Goal: Task Accomplishment & Management: Manage account settings

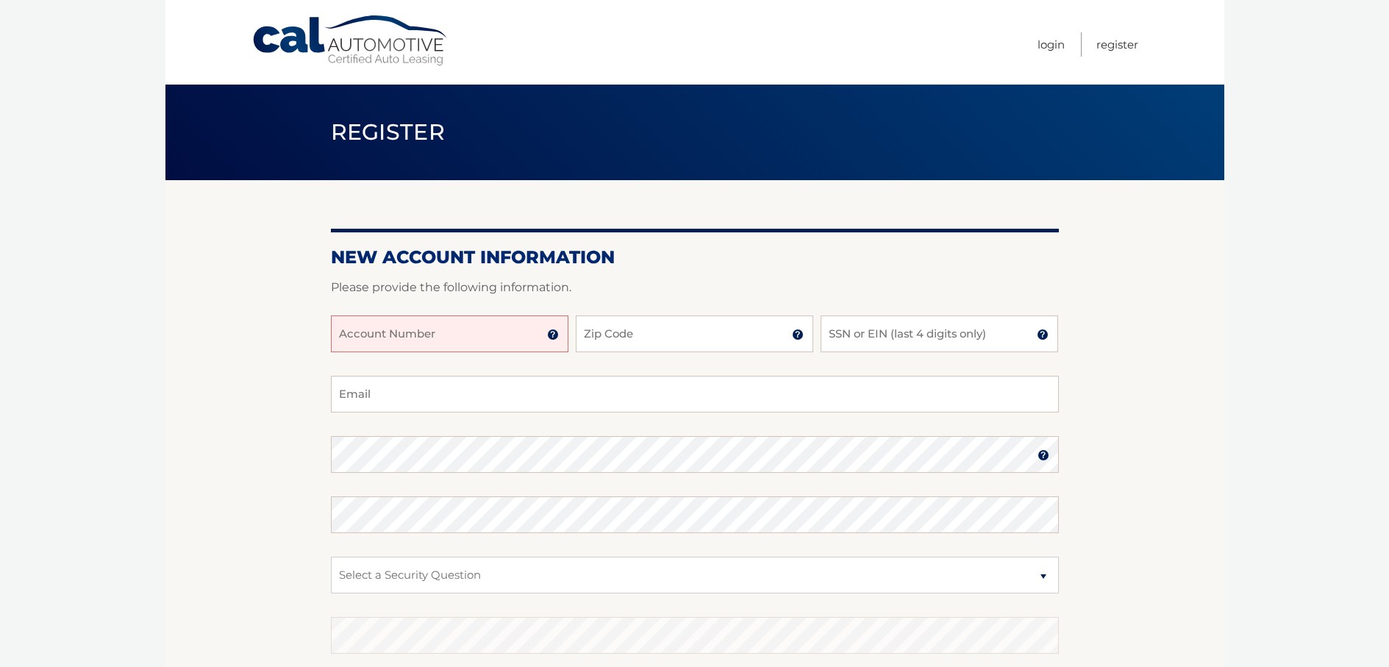
click at [456, 325] on input "Account Number" at bounding box center [450, 334] width 238 height 37
click at [460, 341] on input "Account Number" at bounding box center [450, 334] width 238 height 37
type input "44456006230"
type input "33176"
click at [875, 344] on input "SSN or EIN (last 4 digits only)" at bounding box center [940, 334] width 238 height 37
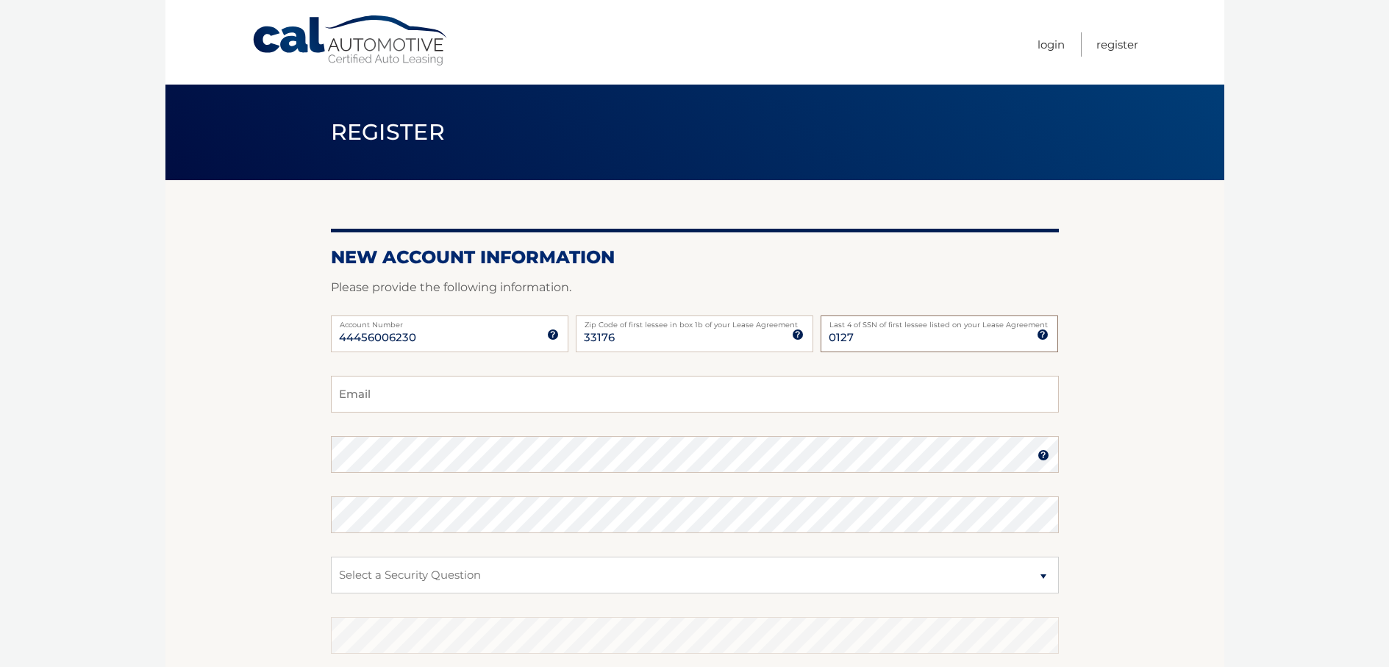
type input "0127"
type input "i"
type input "mia786jb@yahoo.com"
click at [572, 447] on label "Password" at bounding box center [695, 442] width 728 height 12
click at [1101, 524] on section "New Account Information Please provide the following information. 44456006230 A…" at bounding box center [694, 467] width 1059 height 574
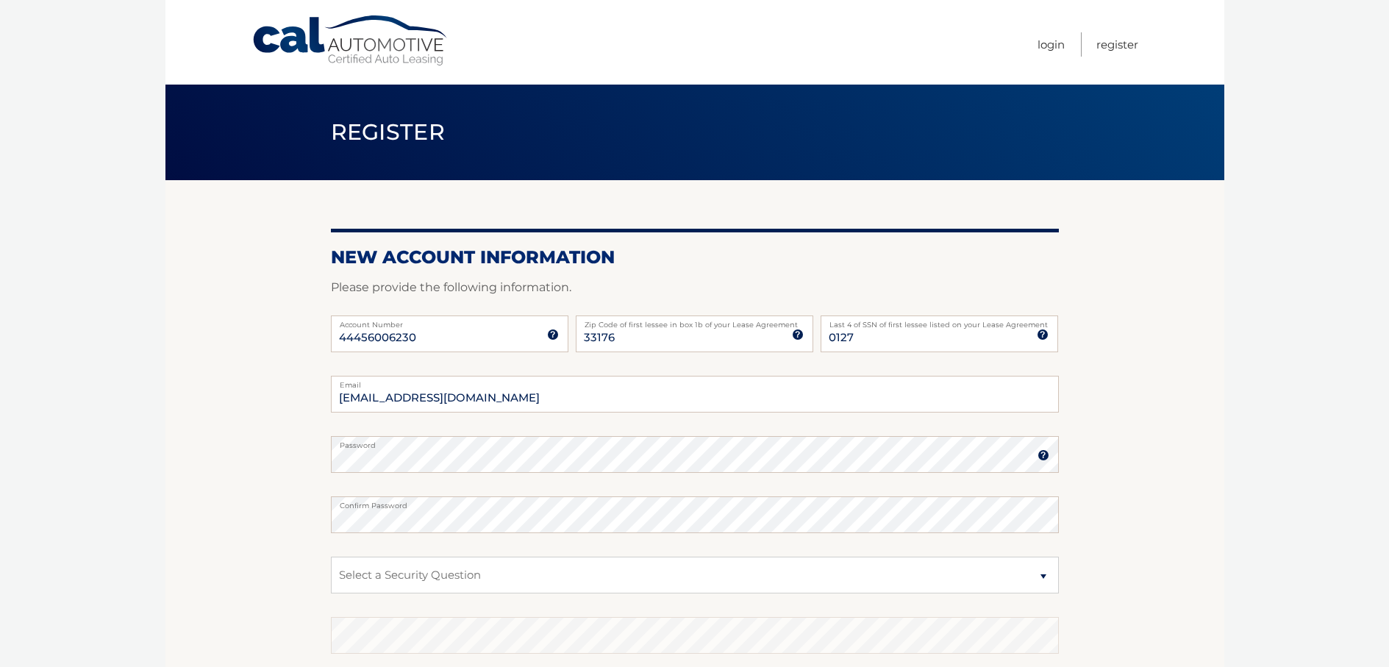
scroll to position [104, 0]
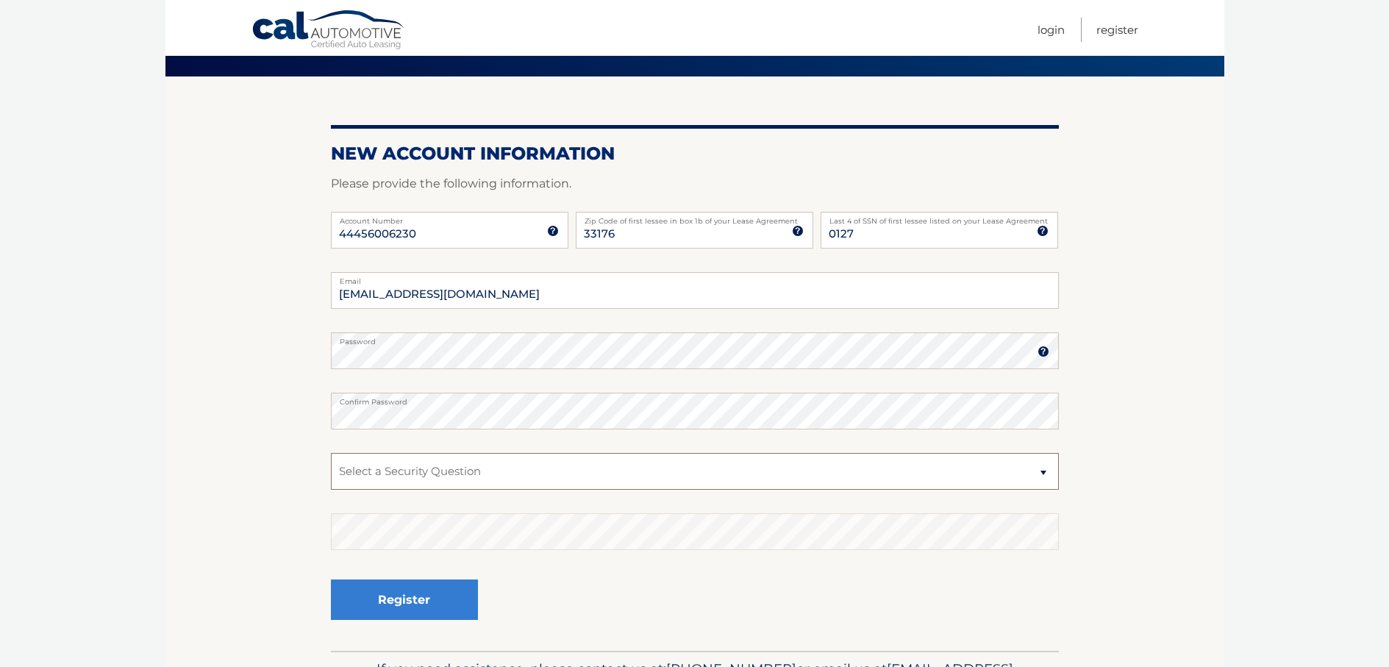
select select "2"
click at [397, 611] on button "Register" at bounding box center [404, 600] width 147 height 40
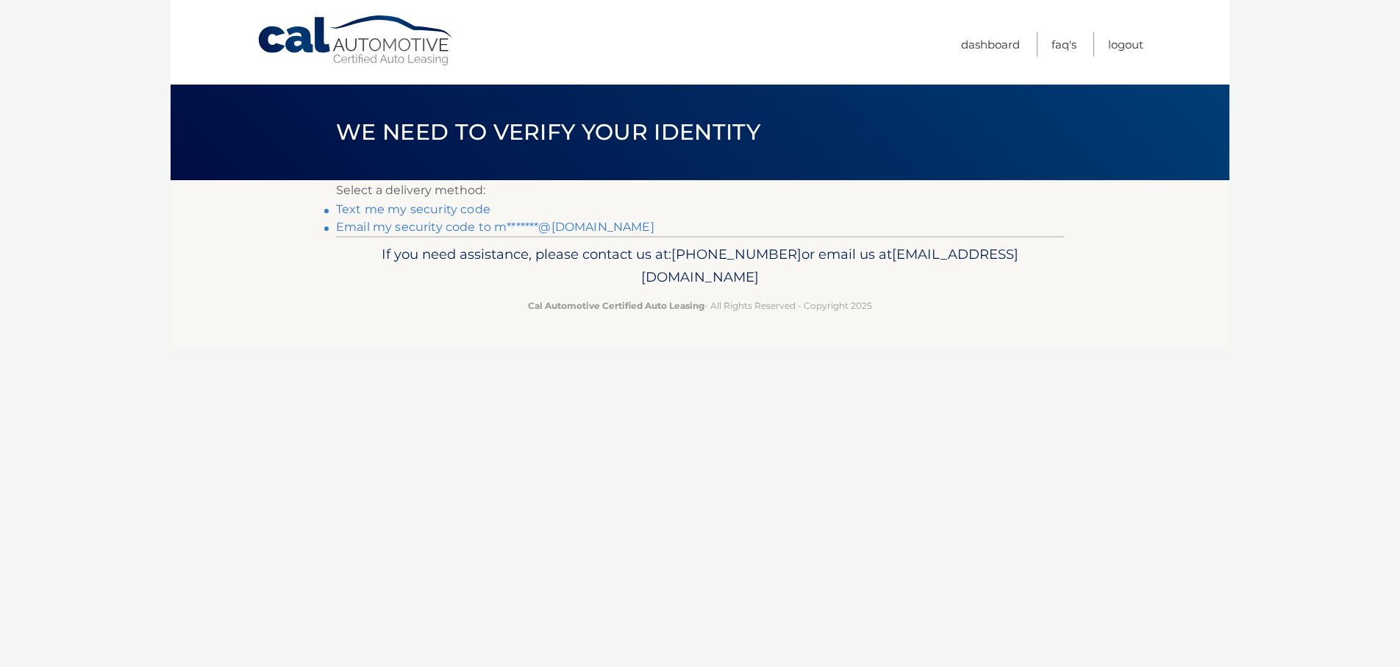
click at [445, 227] on link "Email my security code to m*******@yahoo.com" at bounding box center [495, 227] width 318 height 14
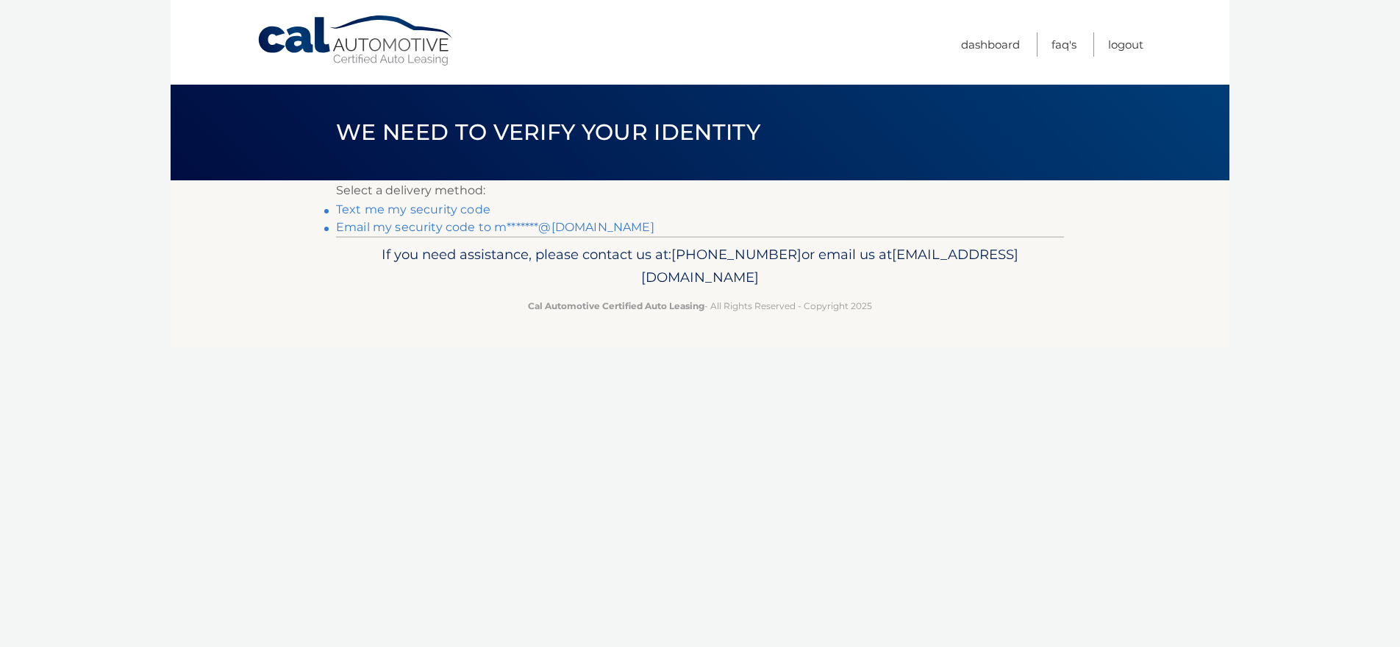
click at [387, 226] on link "Email my security code to m*******@[DOMAIN_NAME]" at bounding box center [495, 227] width 318 height 14
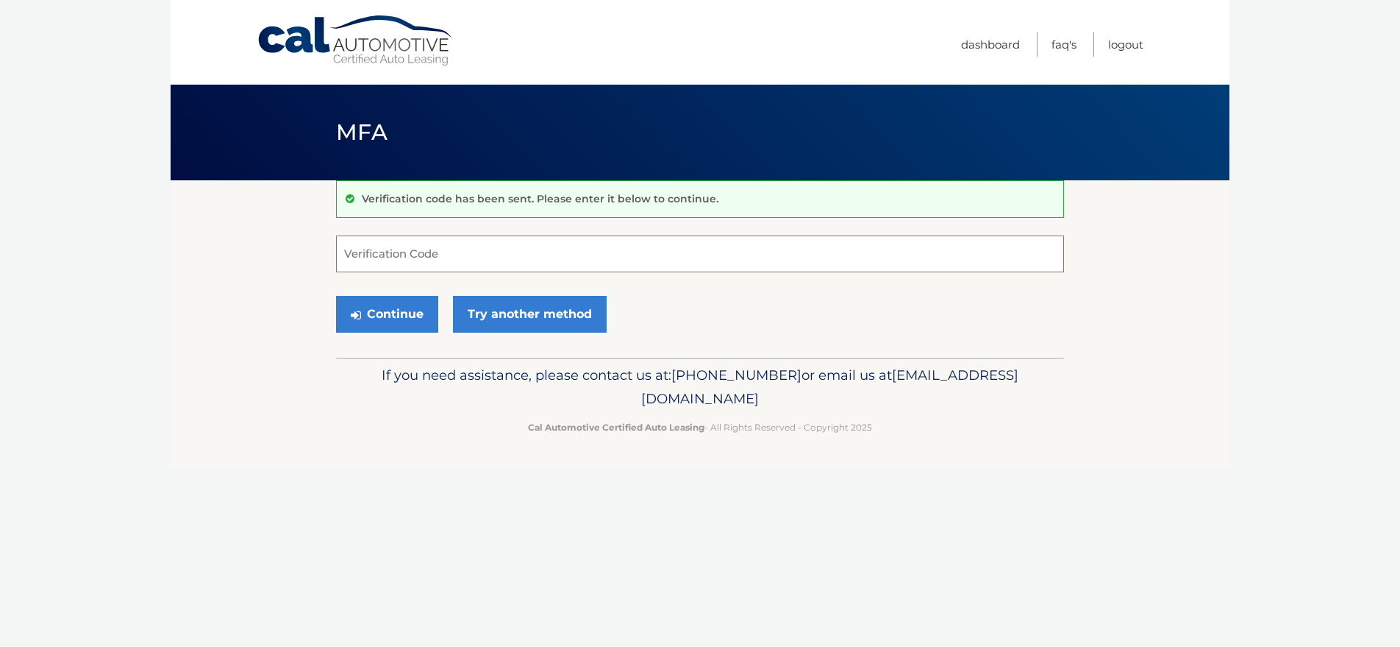
click at [478, 258] on input "Verification Code" at bounding box center [700, 253] width 728 height 37
paste input "943622"
type input "943622"
click at [397, 311] on button "Continue" at bounding box center [387, 314] width 102 height 37
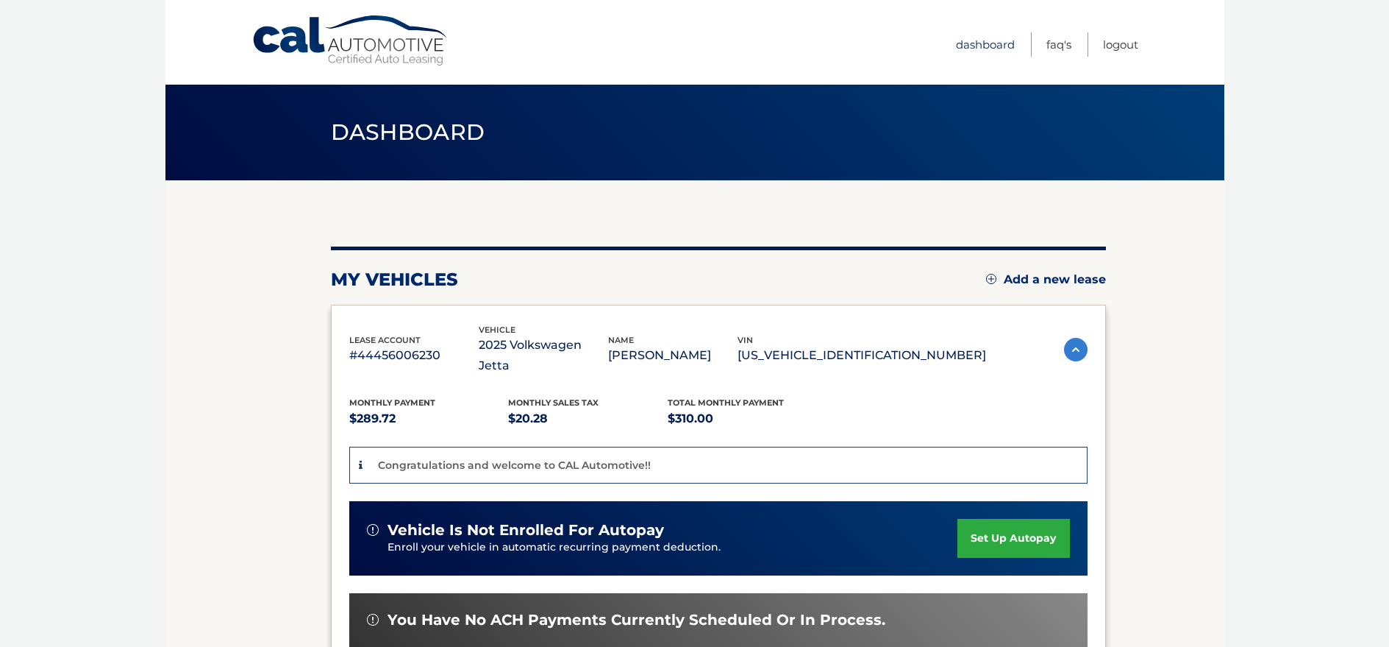
click at [988, 46] on link "Dashboard" at bounding box center [985, 44] width 59 height 24
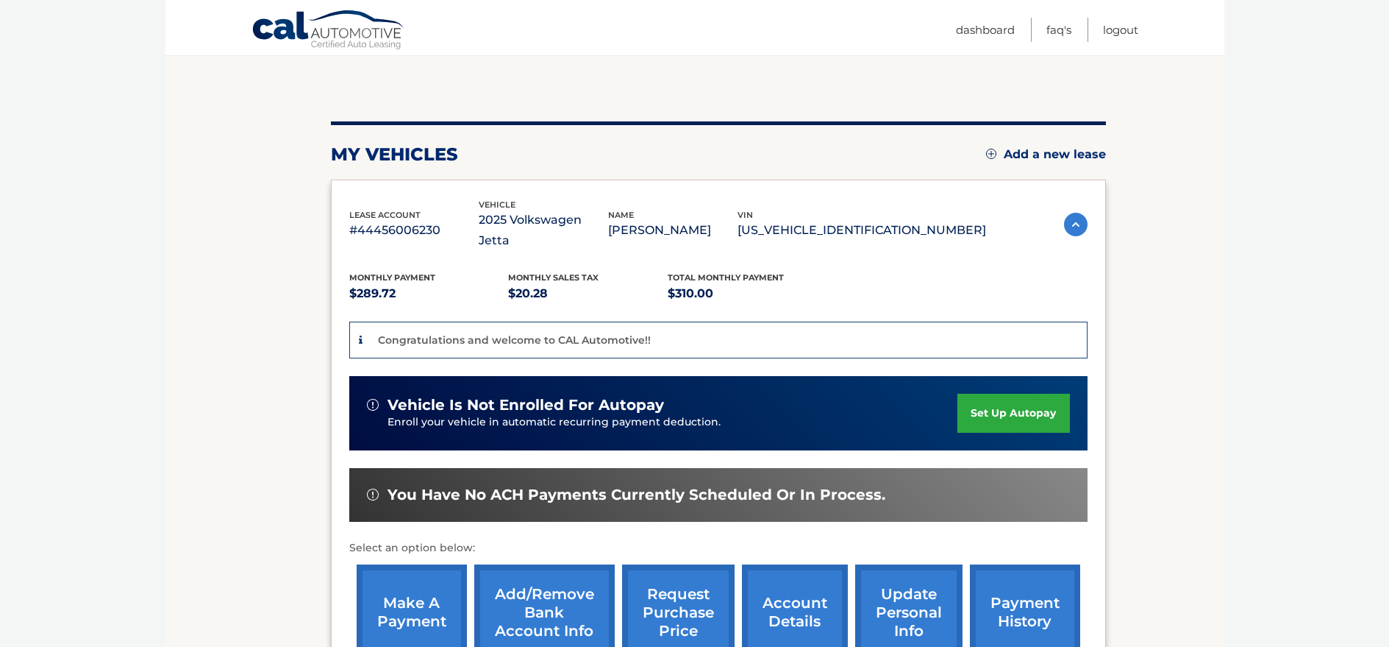
scroll to position [249, 0]
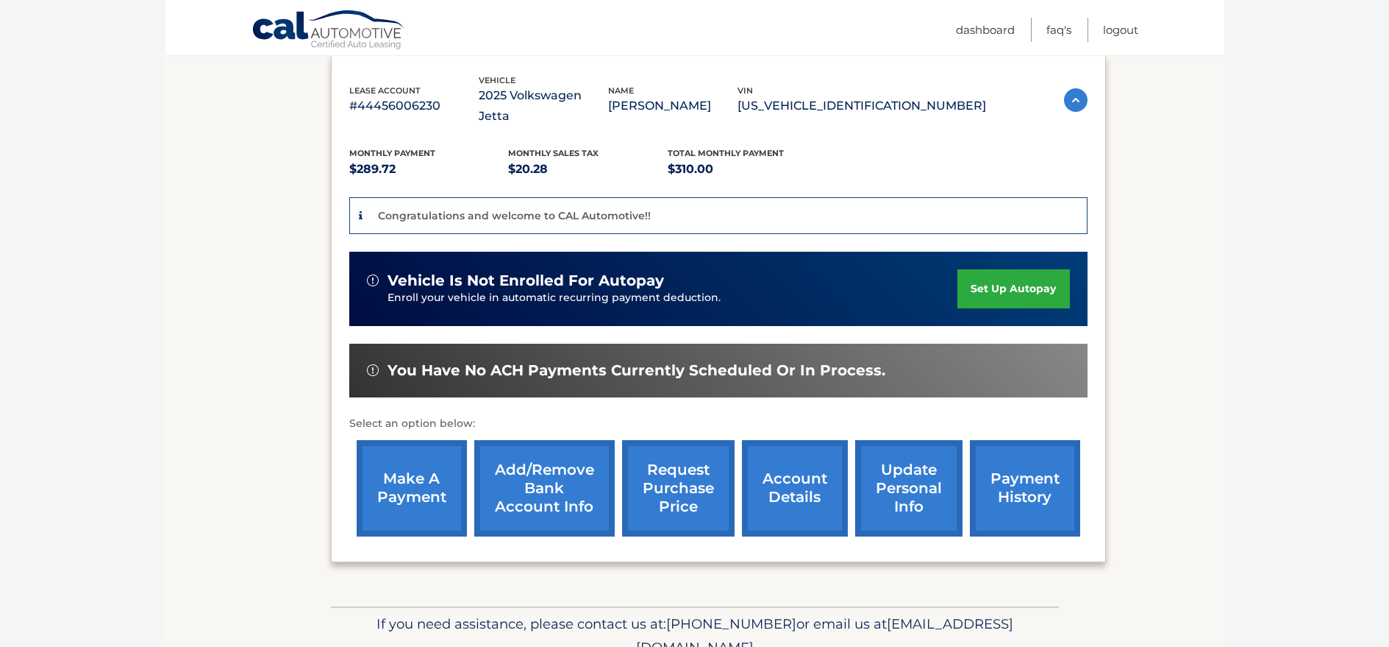
click at [767, 467] on link "account details" at bounding box center [795, 488] width 106 height 96
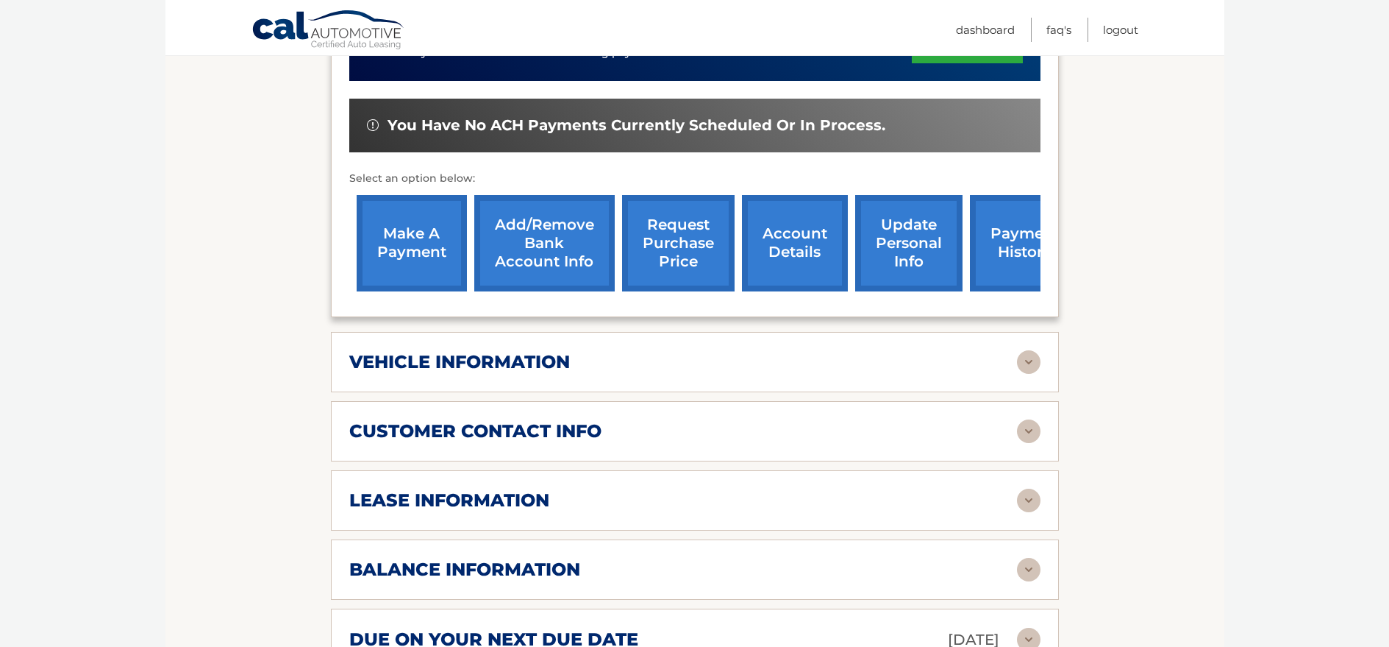
scroll to position [488, 0]
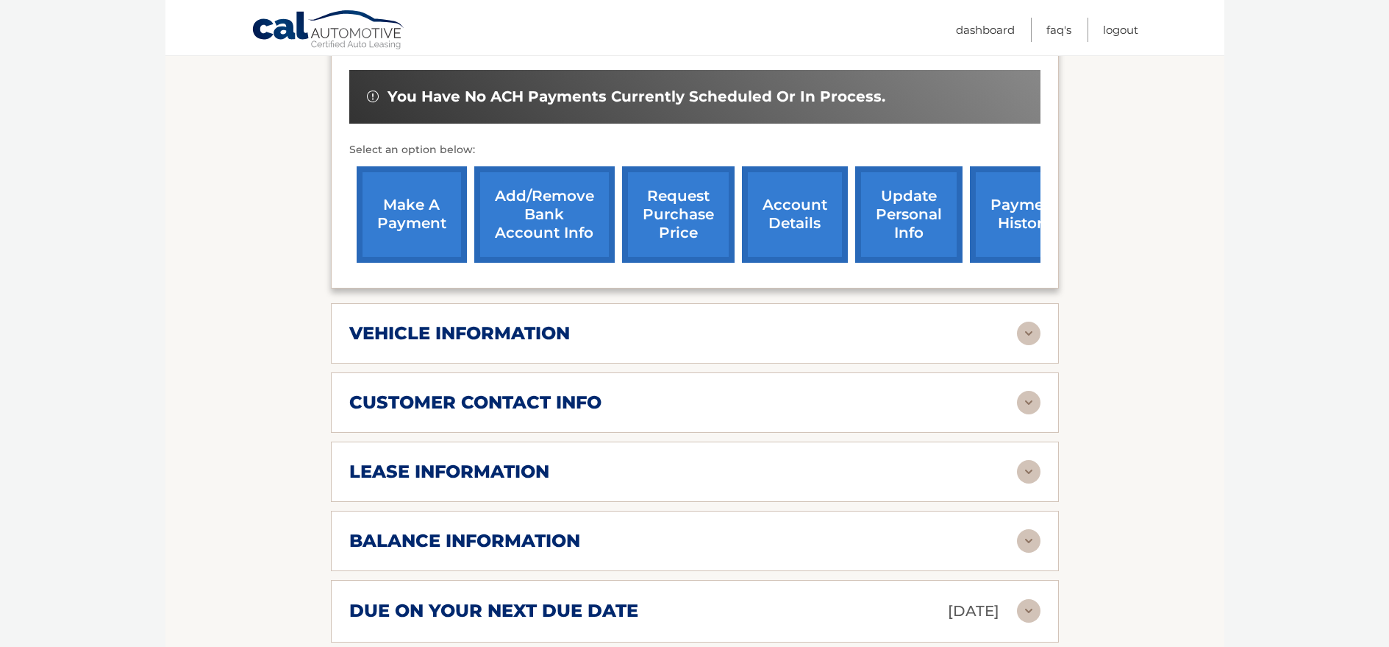
click at [617, 391] on div "customer contact info" at bounding box center [683, 402] width 668 height 22
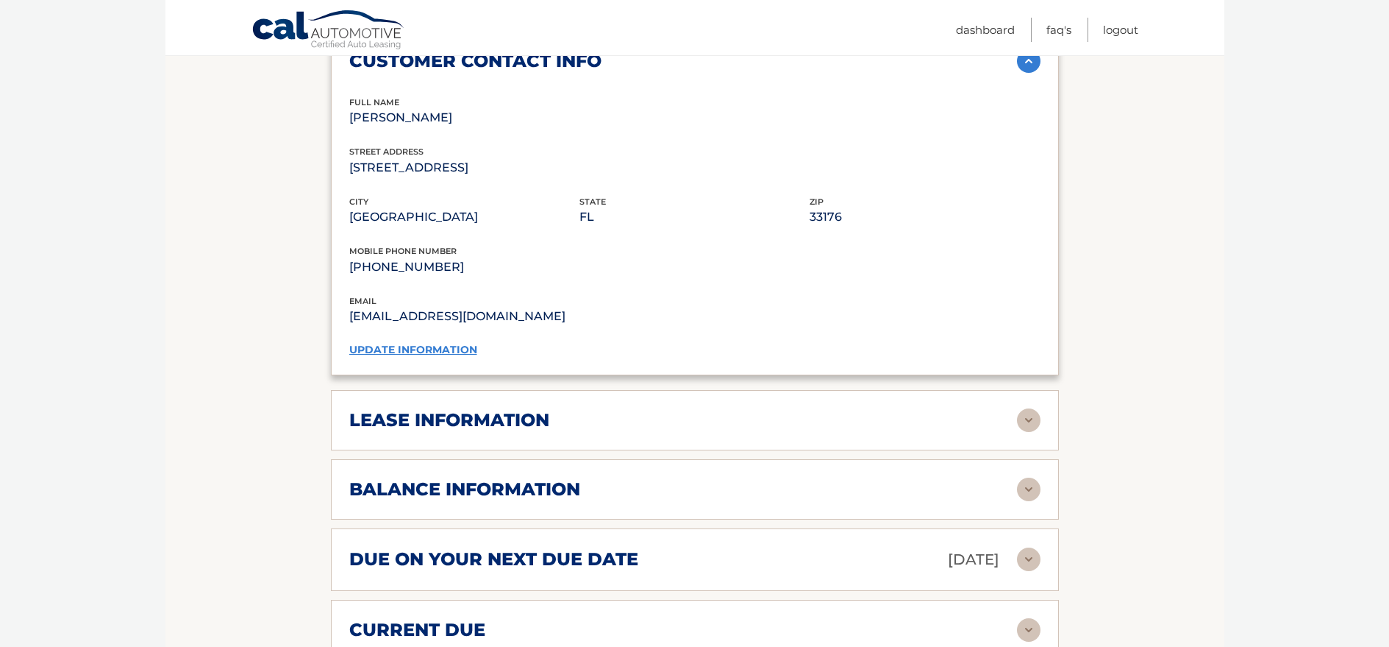
scroll to position [849, 0]
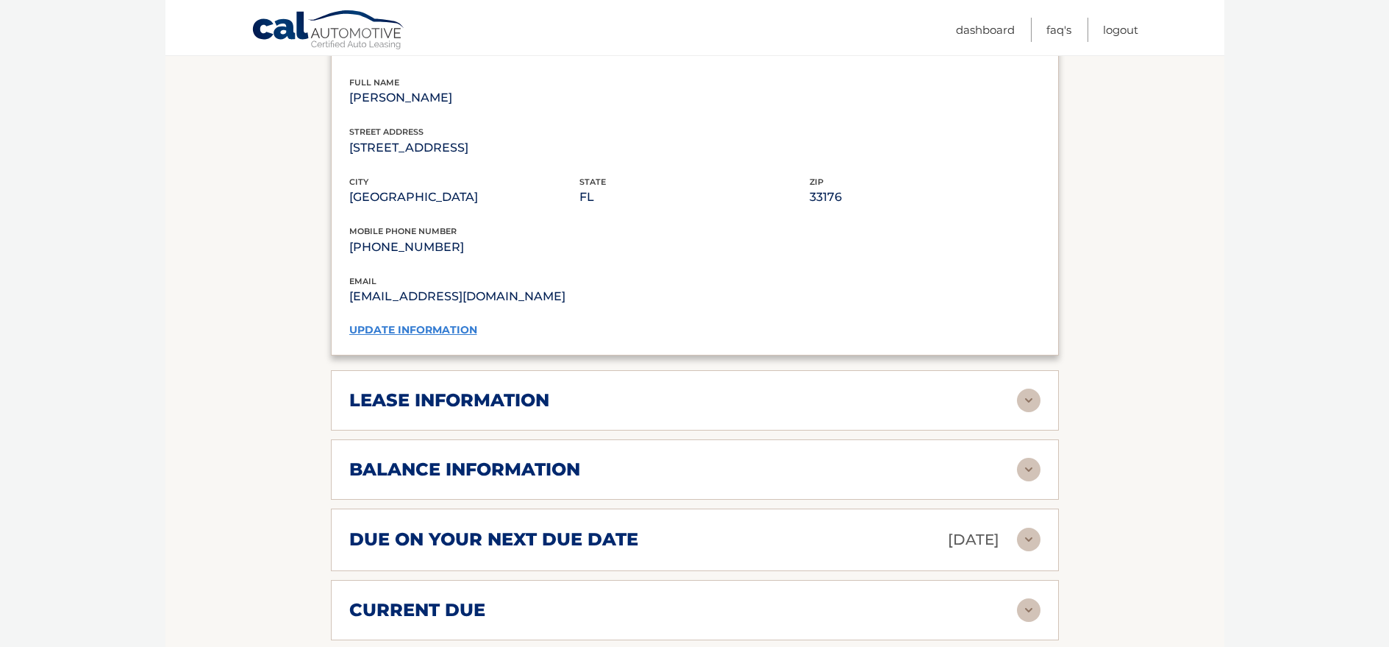
click at [652, 389] on div "lease information" at bounding box center [683, 400] width 668 height 22
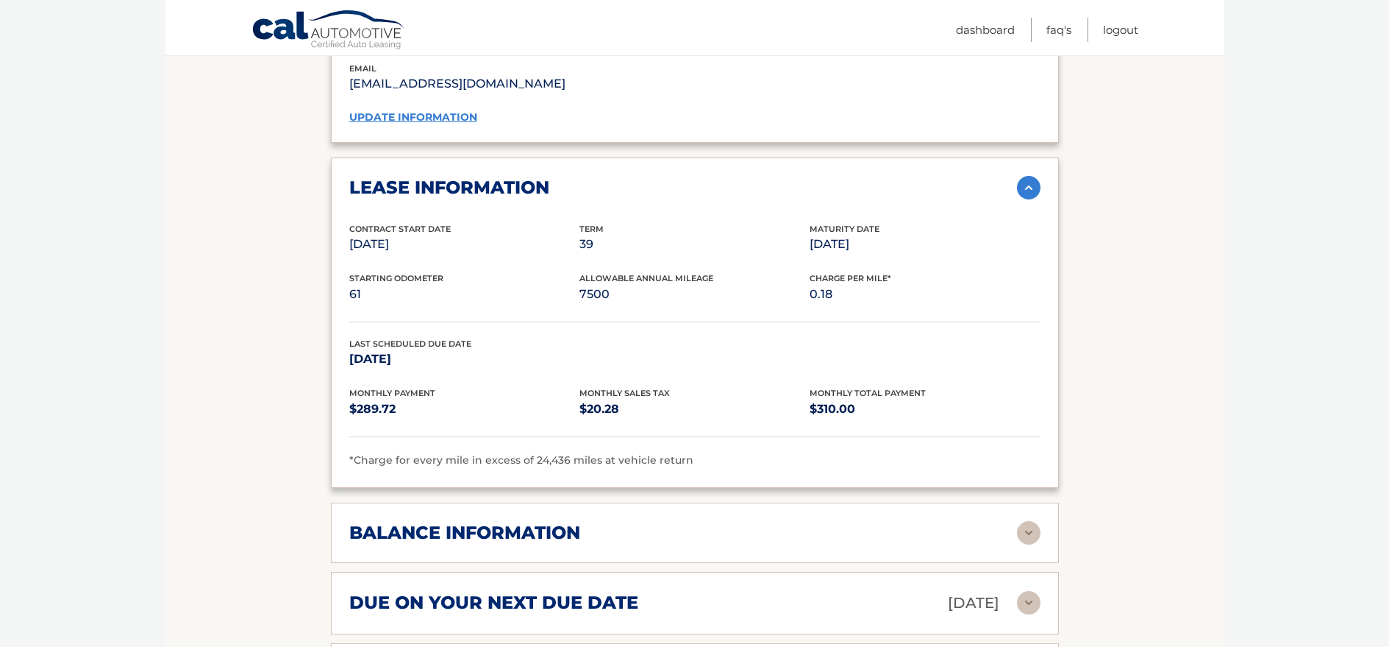
scroll to position [1136, 0]
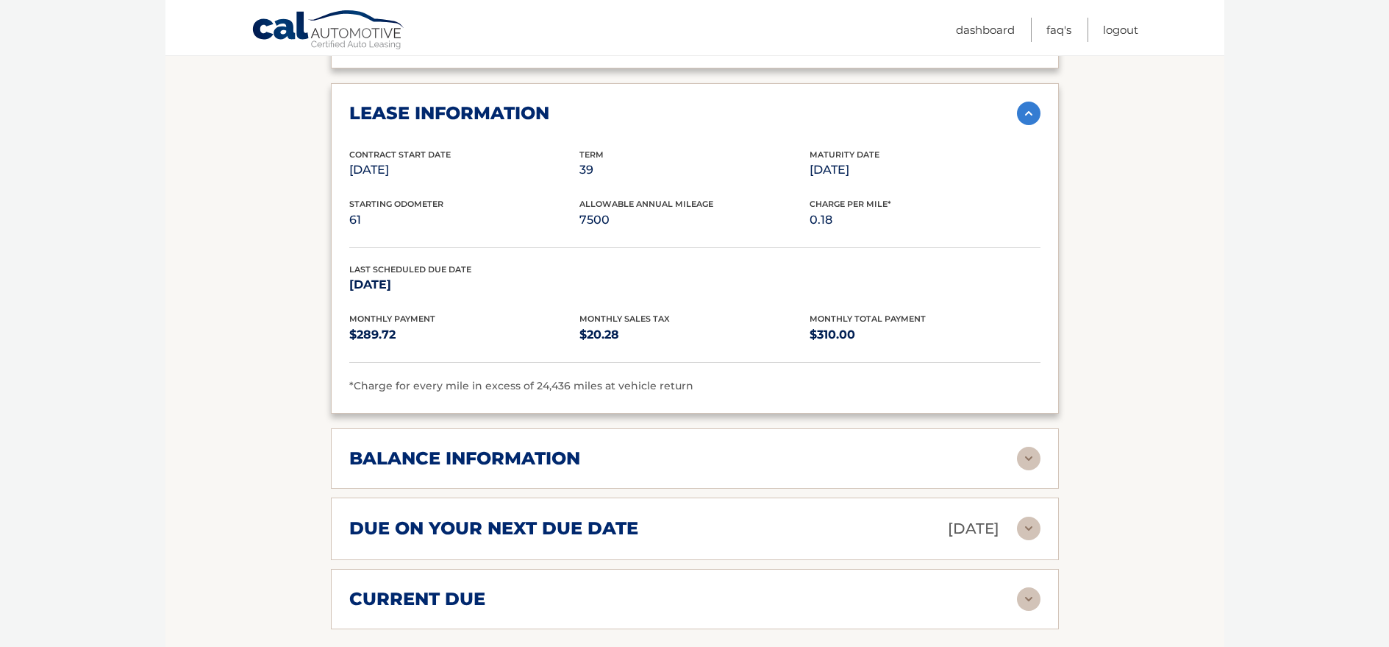
click at [541, 447] on h2 "balance information" at bounding box center [464, 458] width 231 height 22
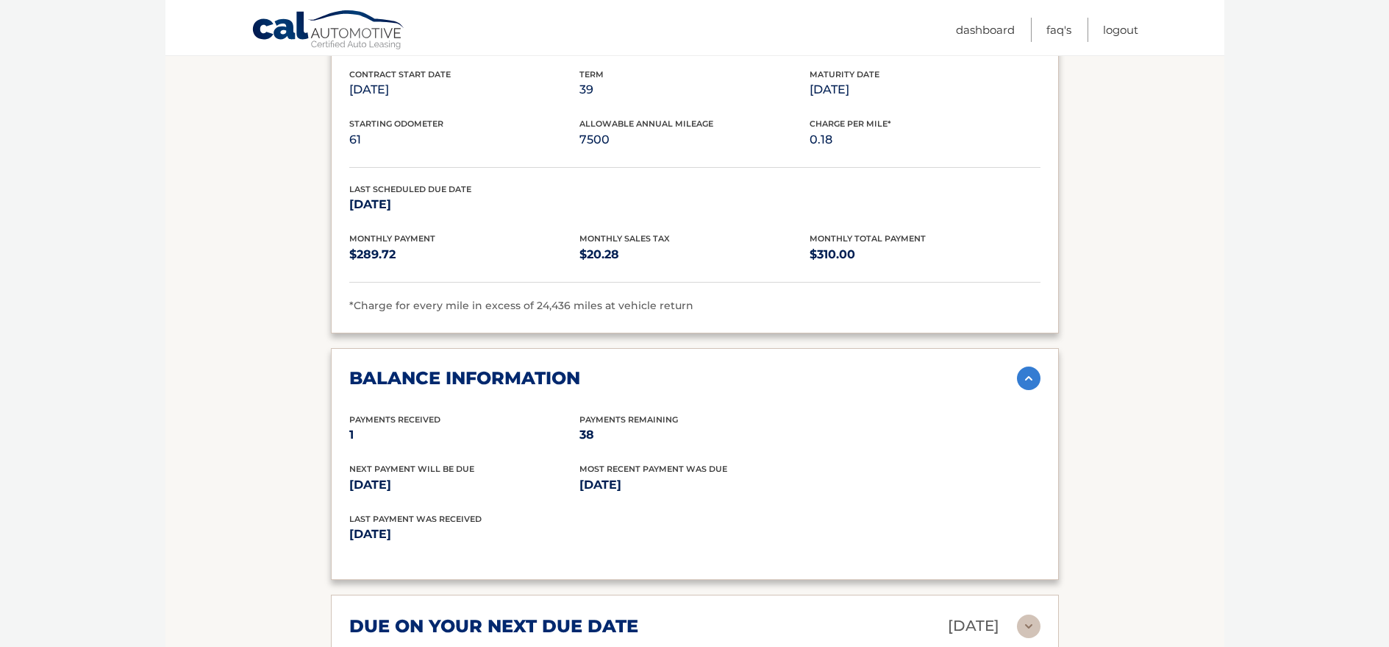
scroll to position [1340, 0]
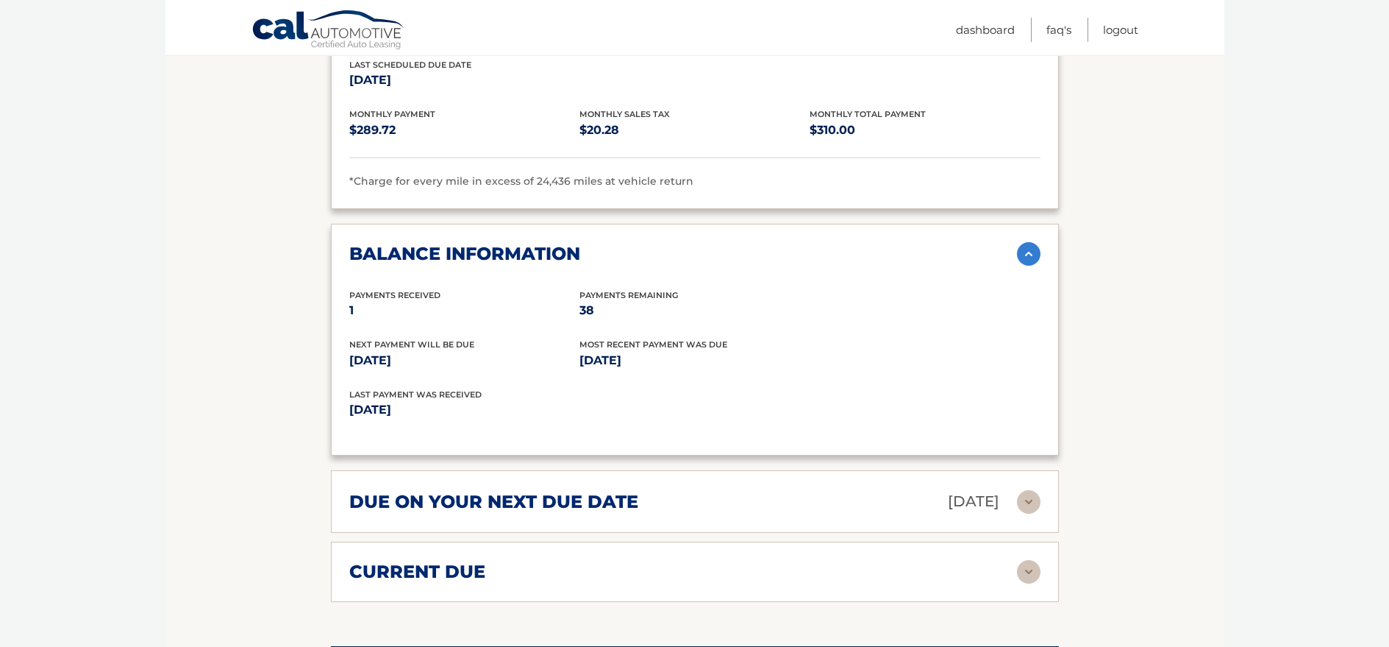
click at [557, 491] on h2 "due on your next due date" at bounding box center [493, 502] width 289 height 22
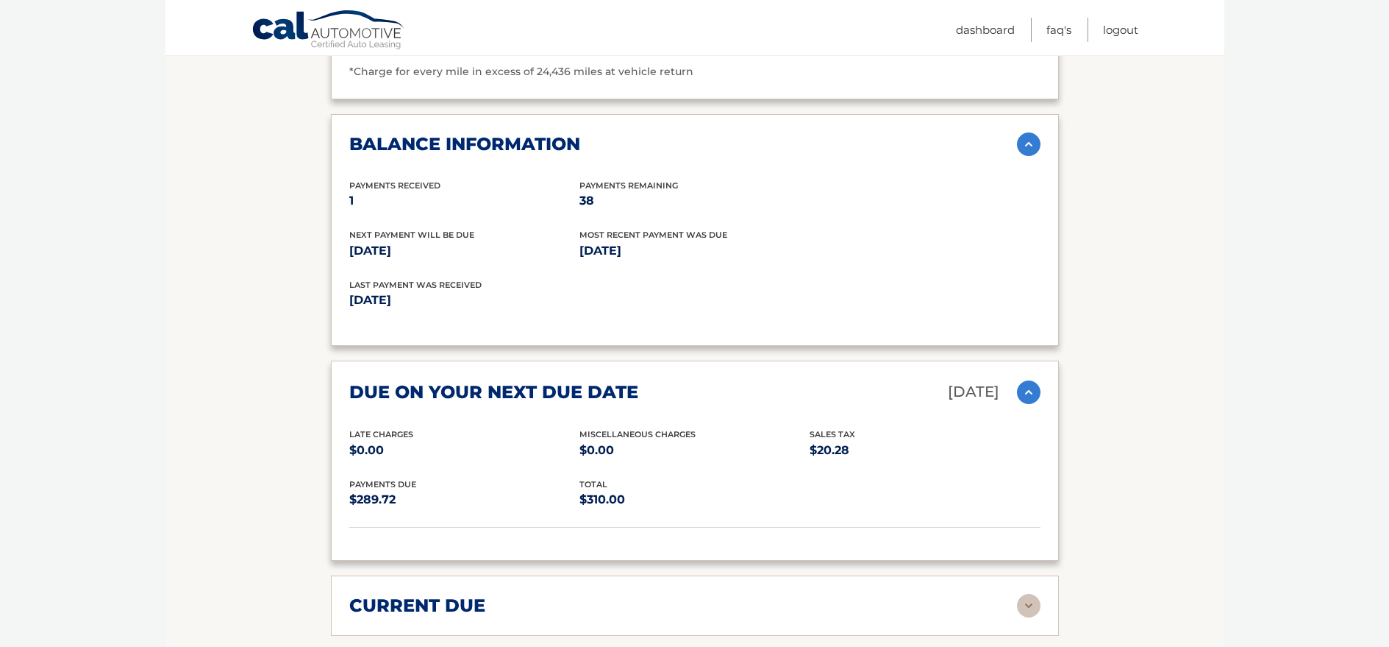
scroll to position [1563, 0]
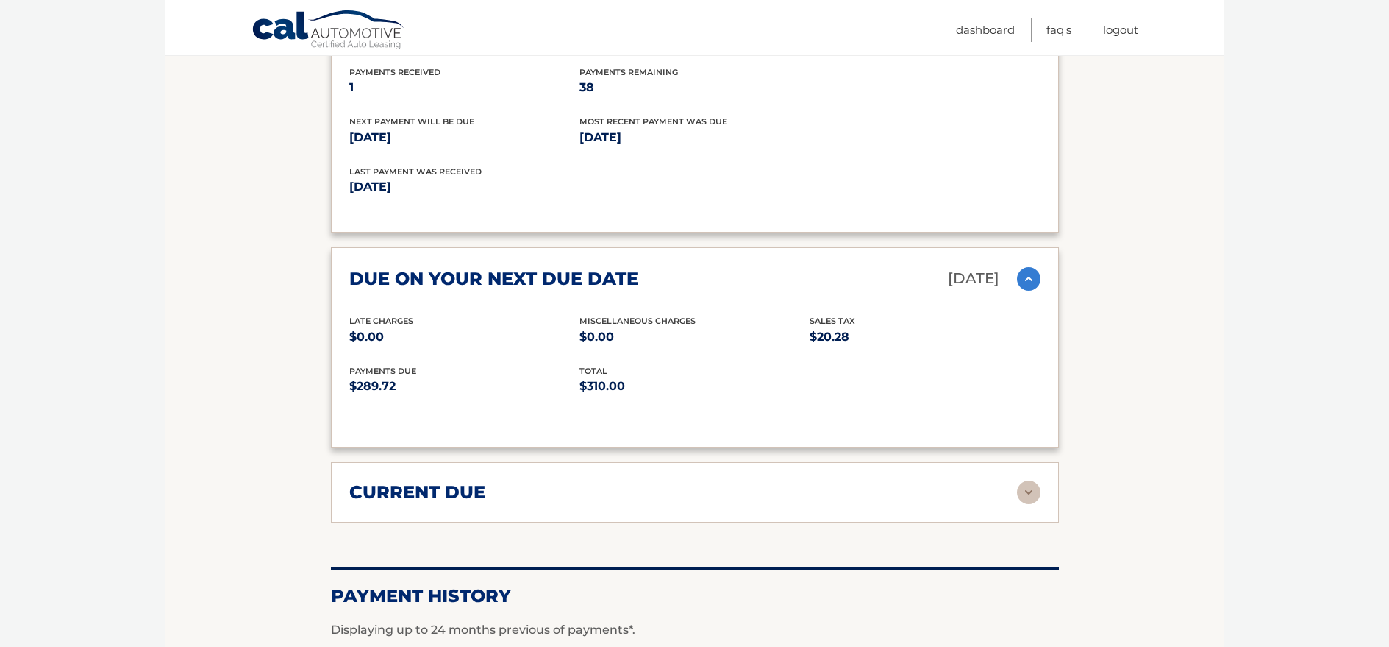
click at [557, 481] on div "current due" at bounding box center [683, 492] width 668 height 22
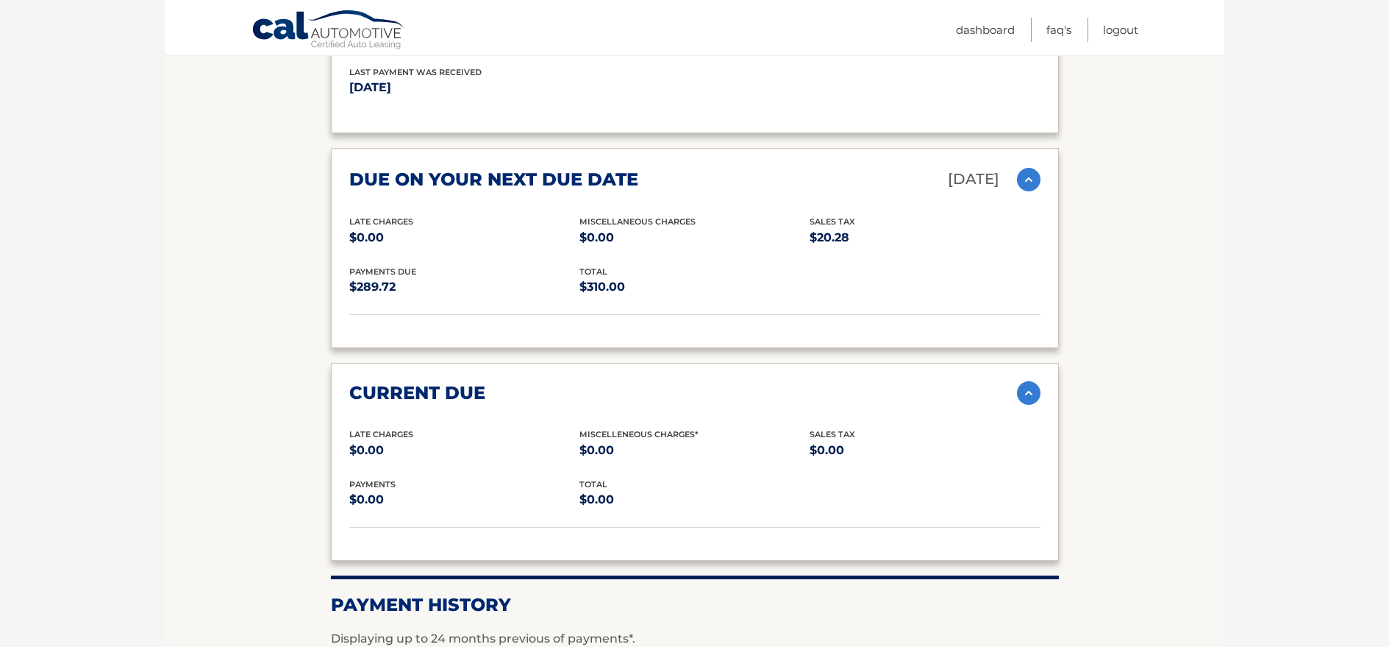
scroll to position [0, 0]
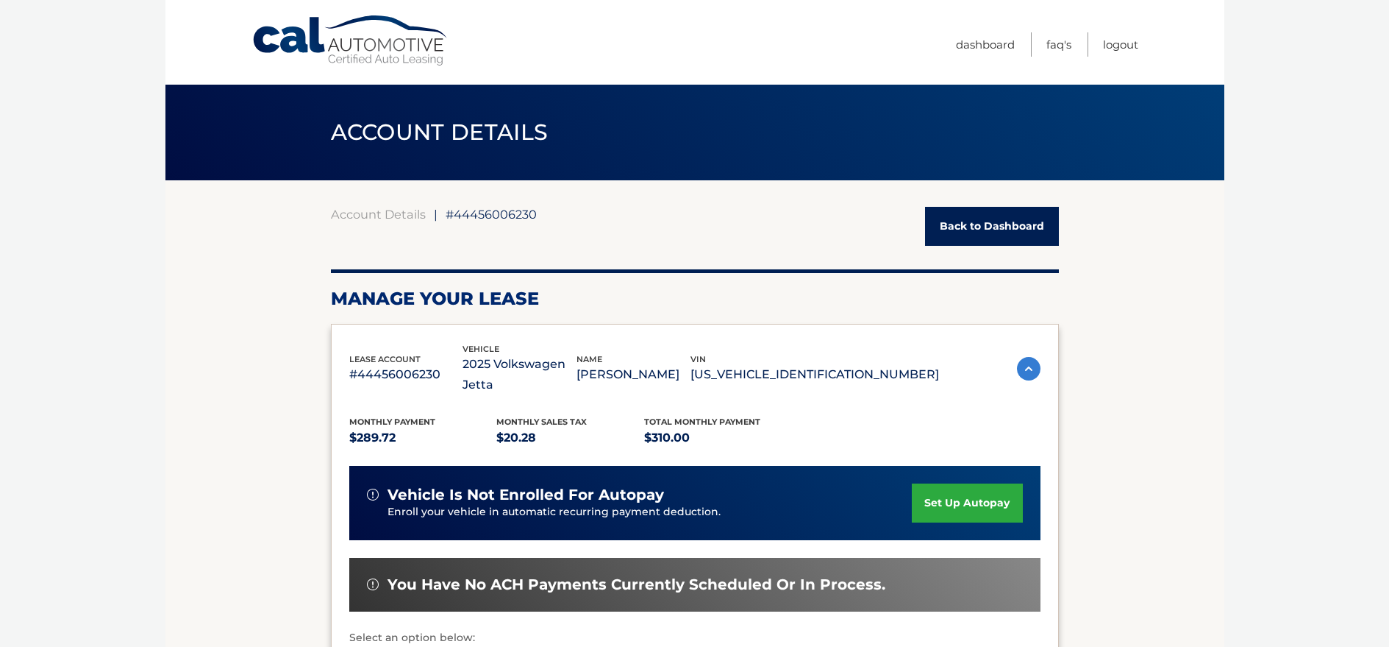
click at [973, 483] on link "set up autopay" at bounding box center [967, 502] width 110 height 39
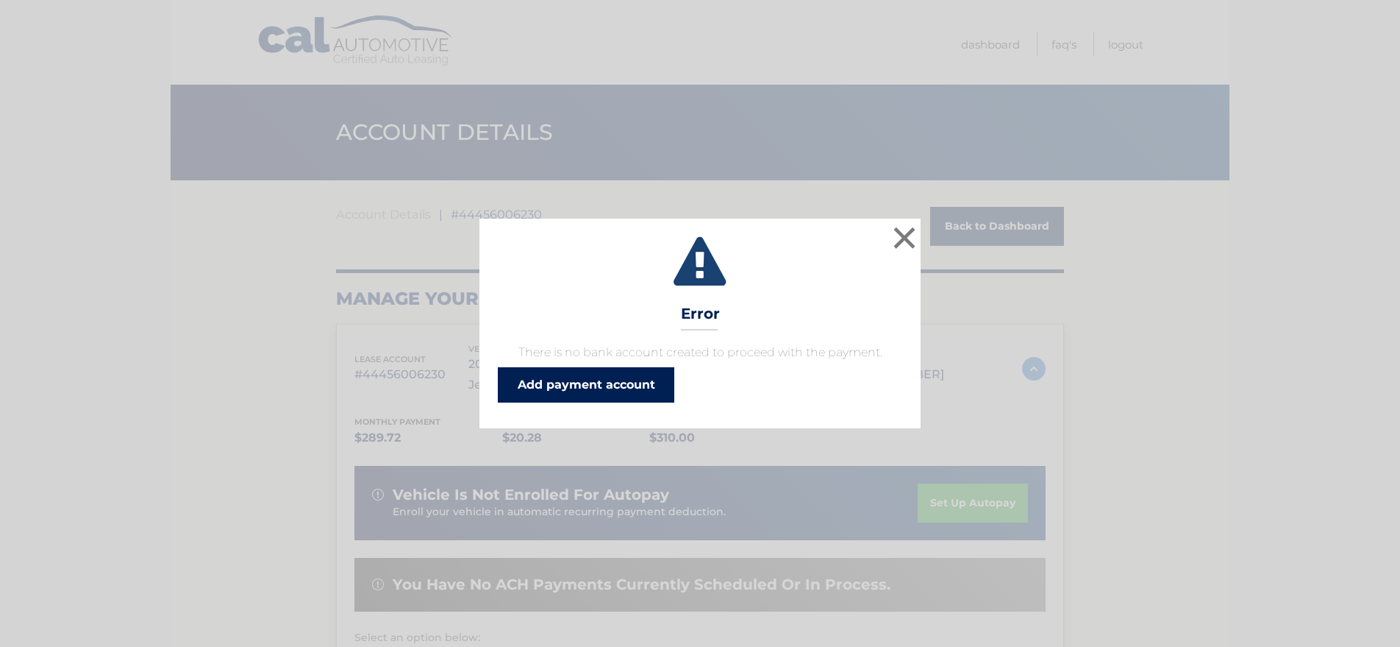
click at [580, 387] on link "Add payment account" at bounding box center [586, 384] width 177 height 35
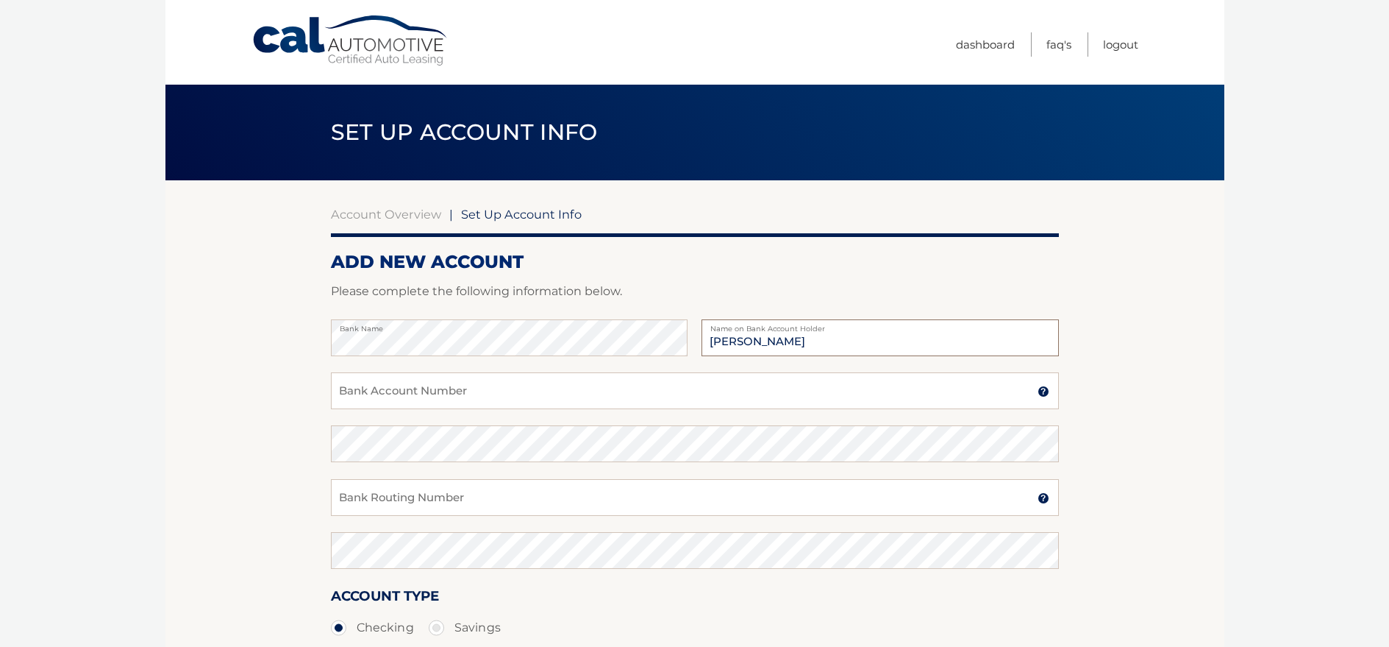
type input "[PERSON_NAME]"
click at [432, 398] on input "Bank Account Number" at bounding box center [695, 390] width 728 height 37
type input "5736788810"
type input "5"
click at [405, 509] on input "Bank Routing Number" at bounding box center [695, 497] width 728 height 37
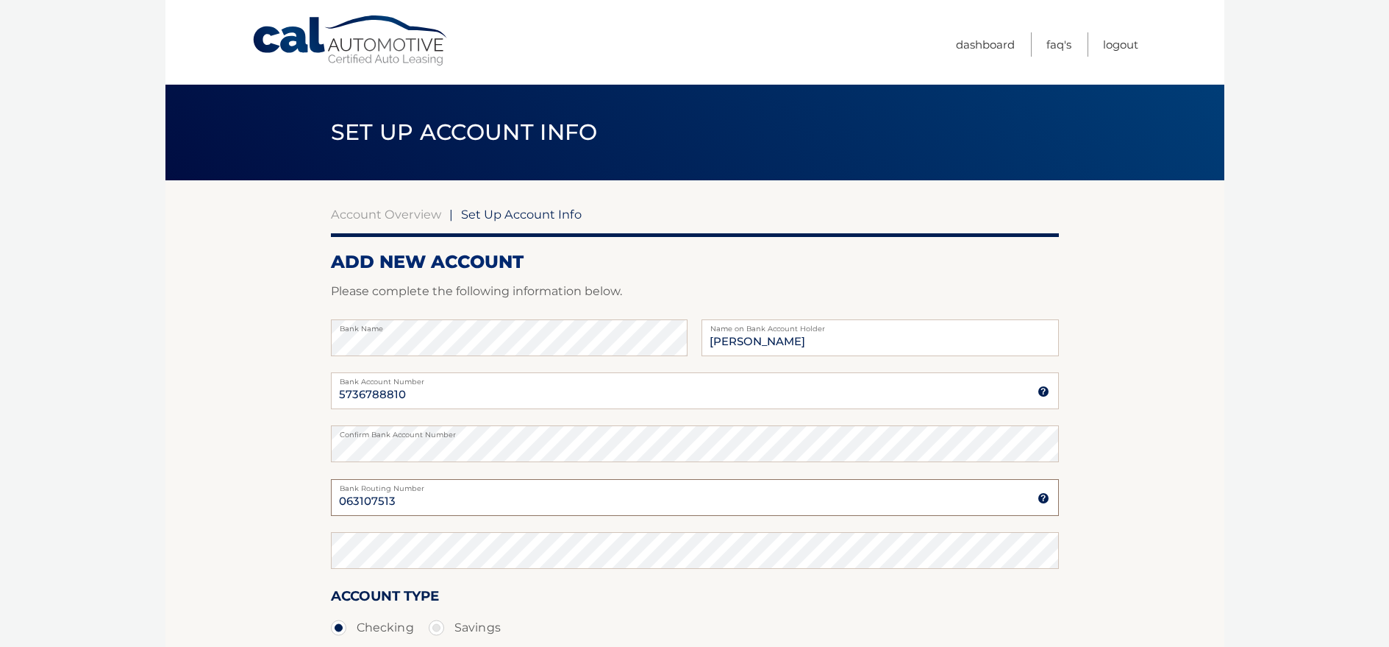
type input "063107513"
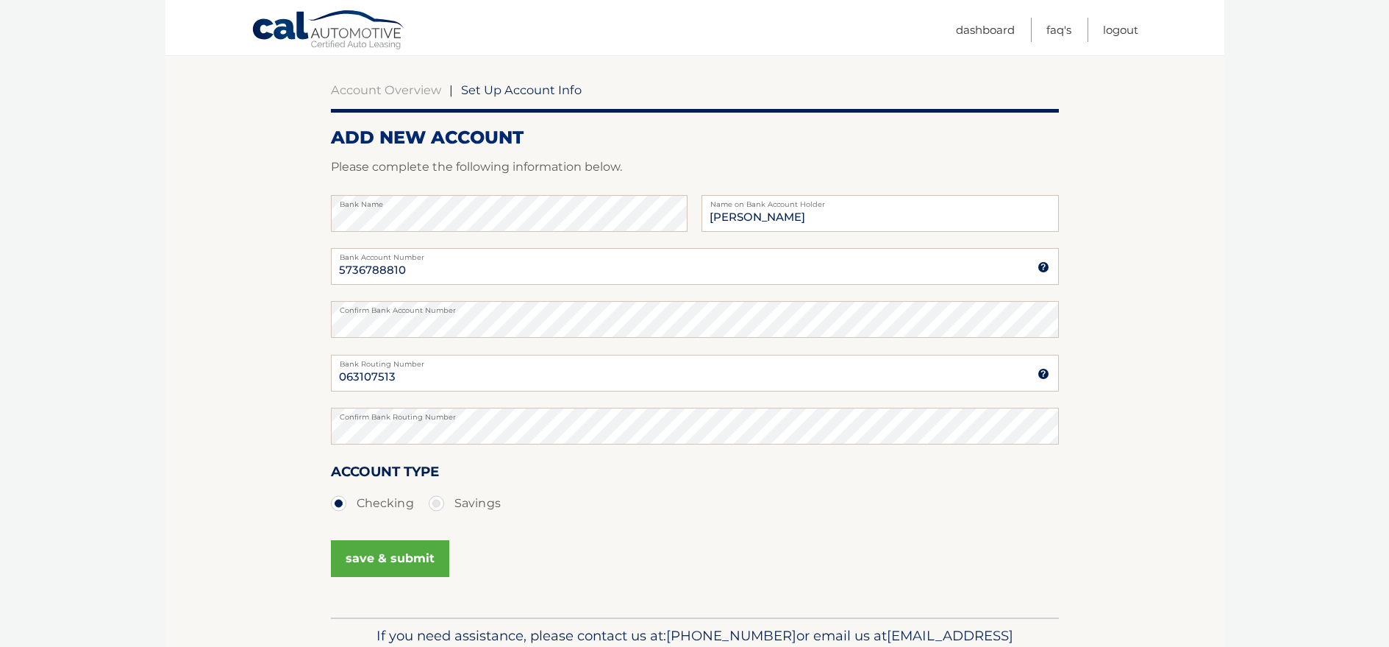
click at [354, 564] on button "save & submit" at bounding box center [390, 558] width 118 height 37
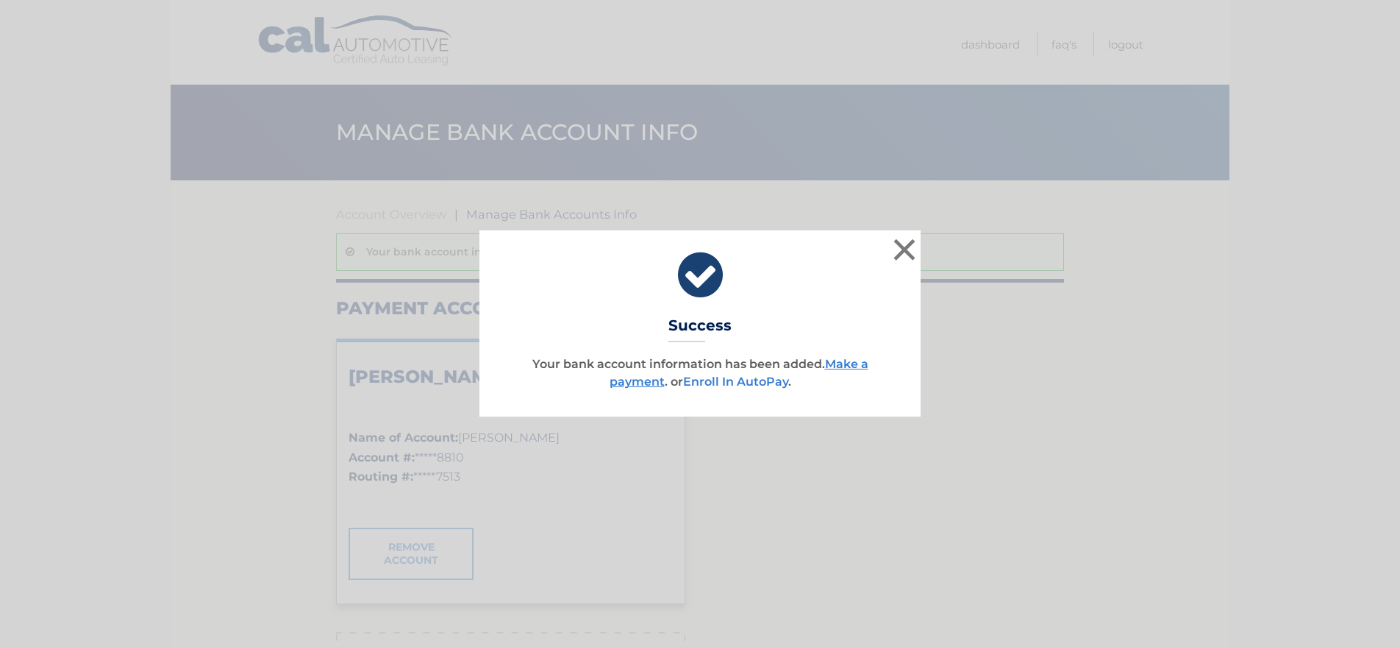
click at [749, 384] on link "Enroll In AutoPay" at bounding box center [735, 381] width 105 height 14
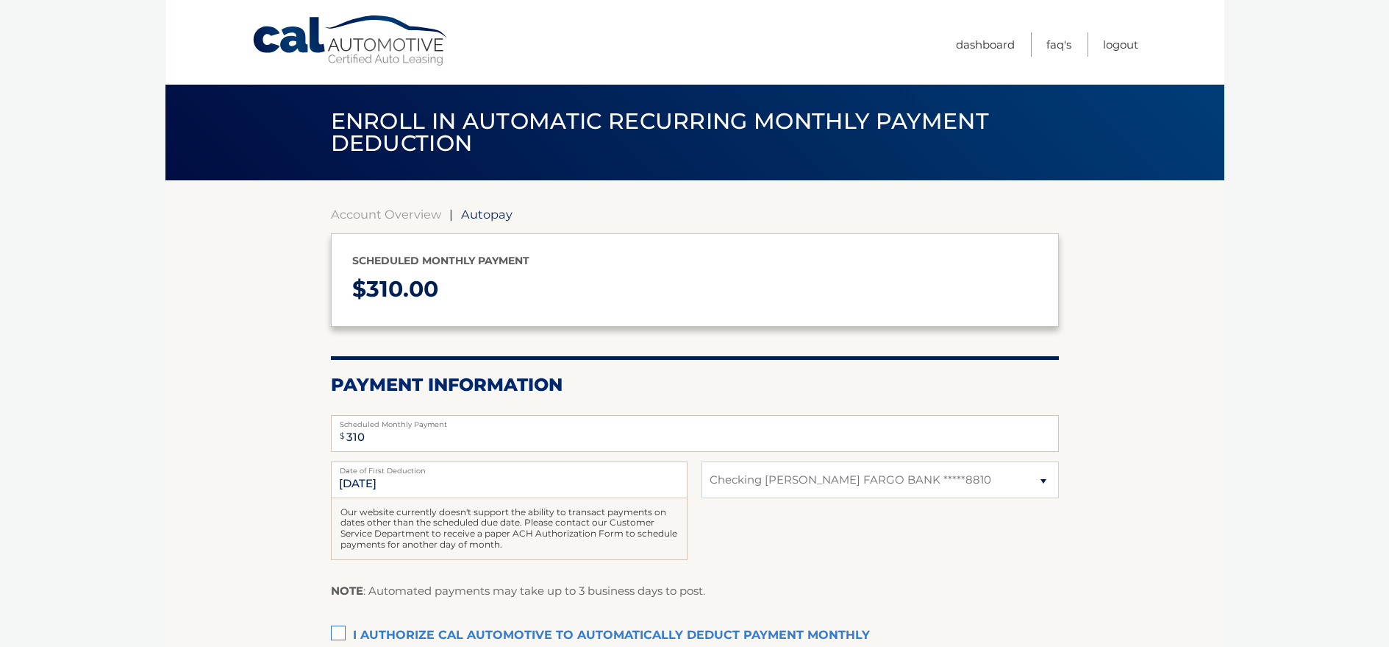
select select "YTI2Y2Y1ZGQtNmY2Yy00MmQzLWFlMzctYTVkMmViY2NhNTky"
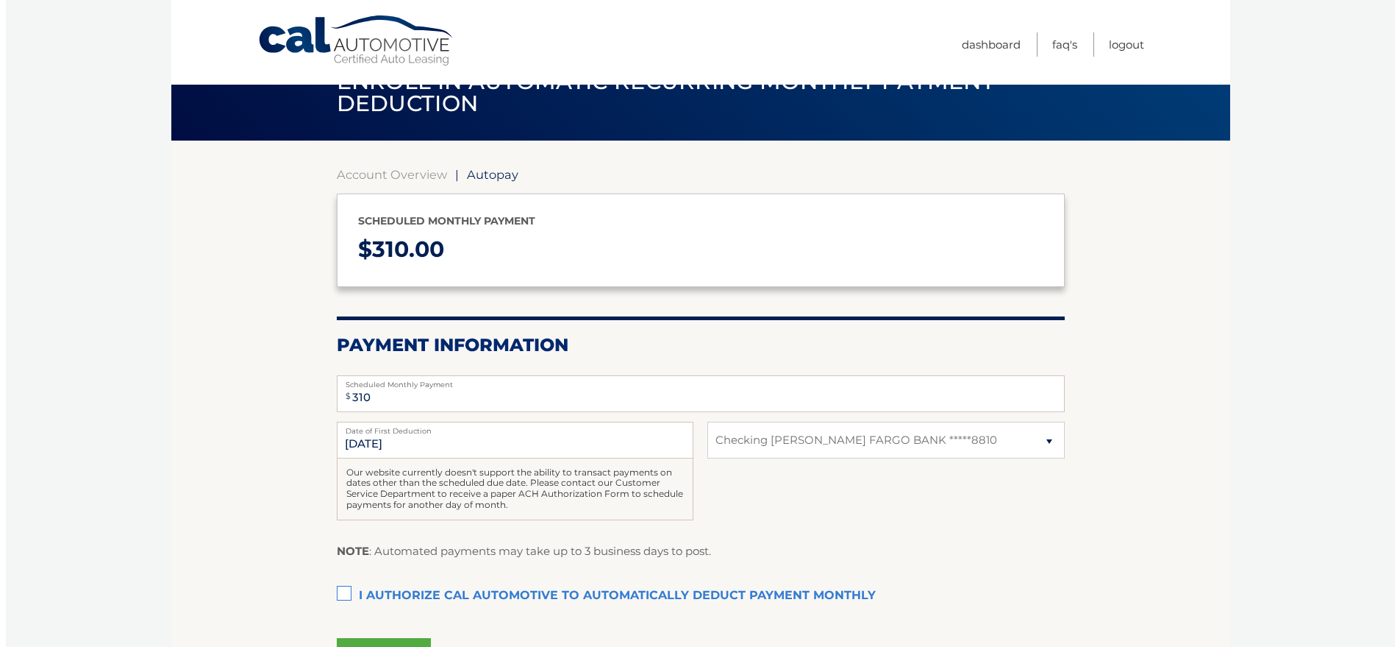
scroll to position [88, 0]
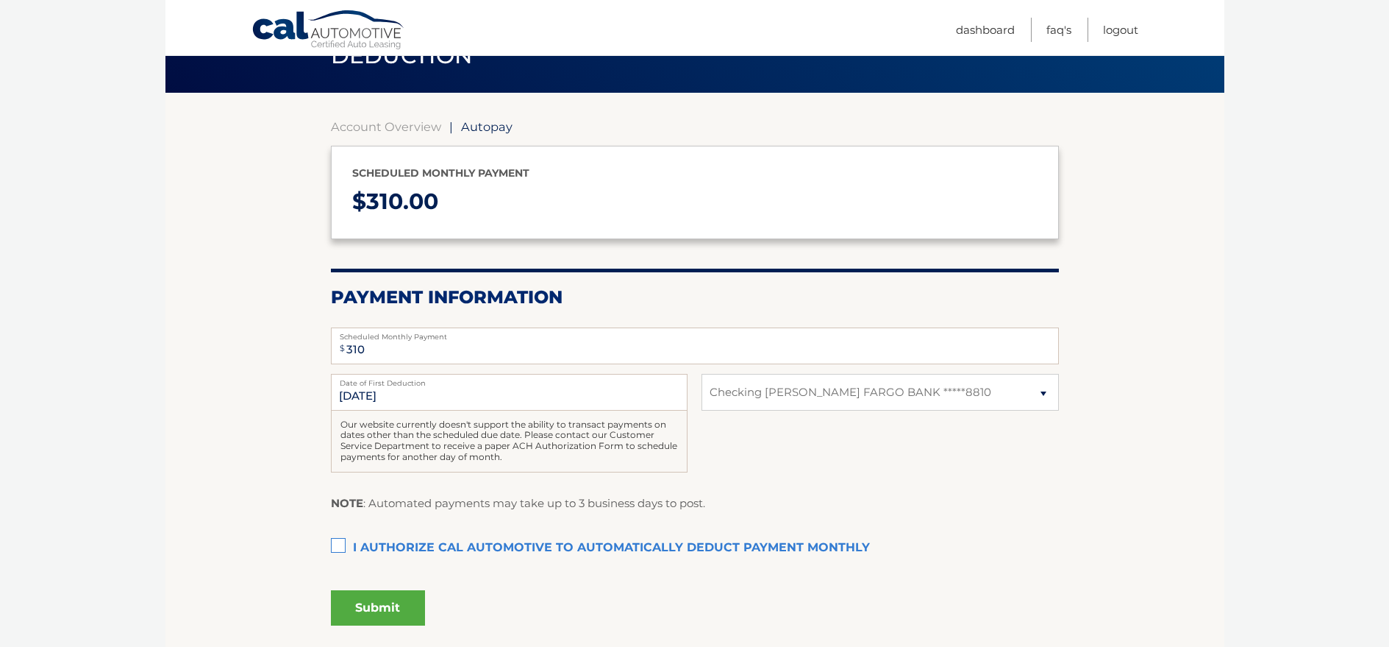
click at [338, 540] on label "I authorize cal automotive to automatically deduct payment monthly This checkbo…" at bounding box center [695, 547] width 728 height 29
click at [0, 0] on input "I authorize cal automotive to automatically deduct payment monthly This checkbo…" at bounding box center [0, 0] width 0 height 0
click at [383, 600] on button "Submit" at bounding box center [378, 607] width 94 height 35
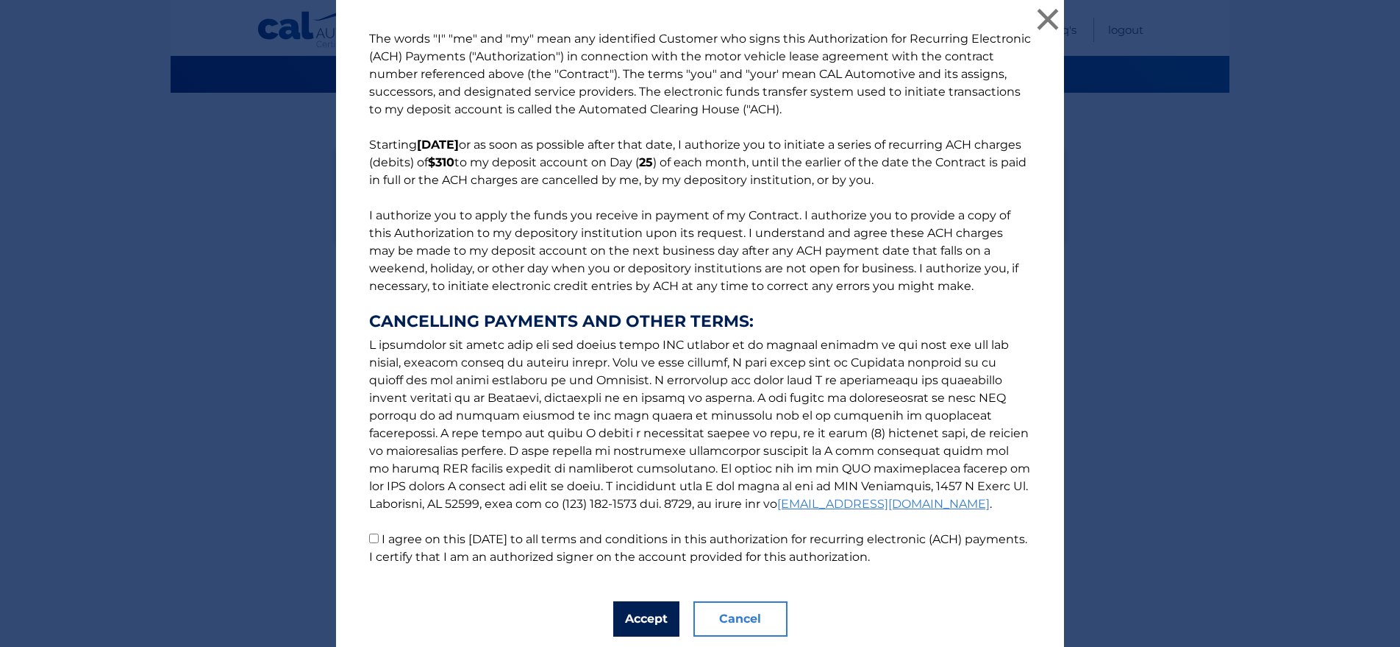
click at [647, 620] on button "Accept" at bounding box center [646, 618] width 66 height 35
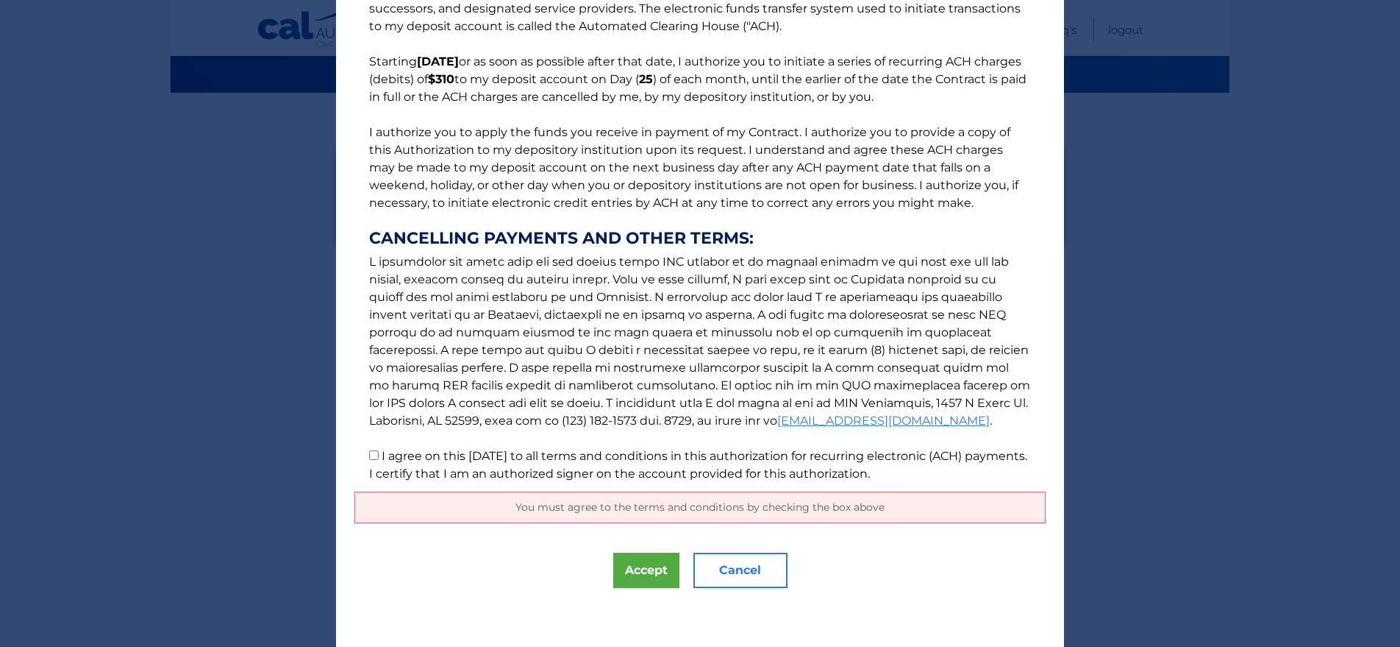
scroll to position [0, 0]
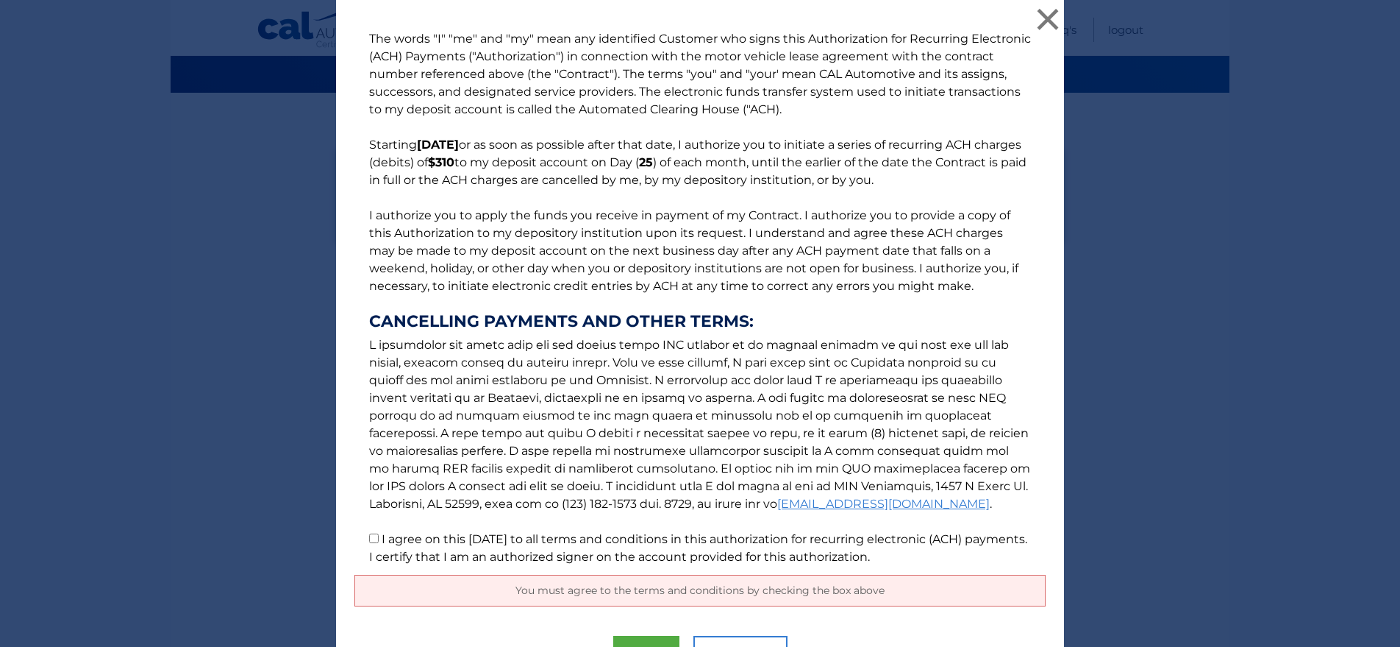
click at [369, 546] on p "The words "I" "me" and "my" mean any identified Customer who signs this Authori…" at bounding box center [700, 297] width 691 height 535
click at [369, 540] on input "I agree on this 09/08/2025 to all terms and conditions in this authorization fo…" at bounding box center [374, 538] width 10 height 10
checkbox input "true"
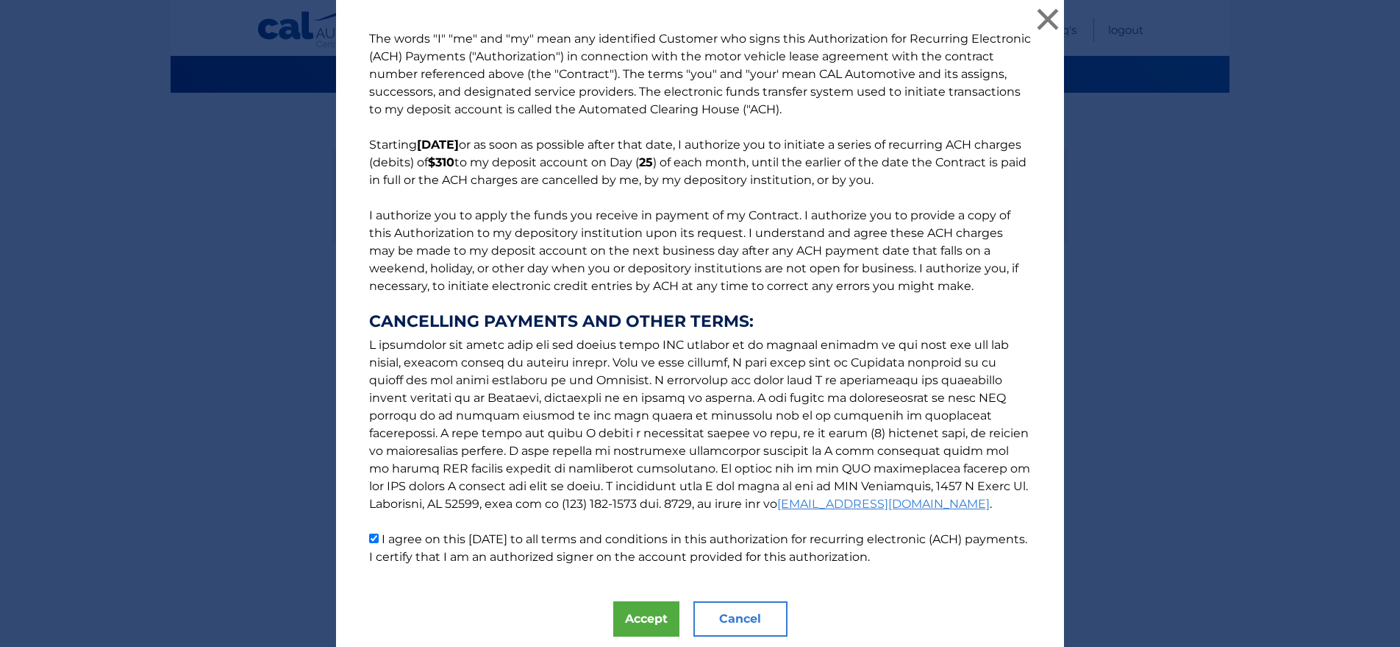
scroll to position [49, 0]
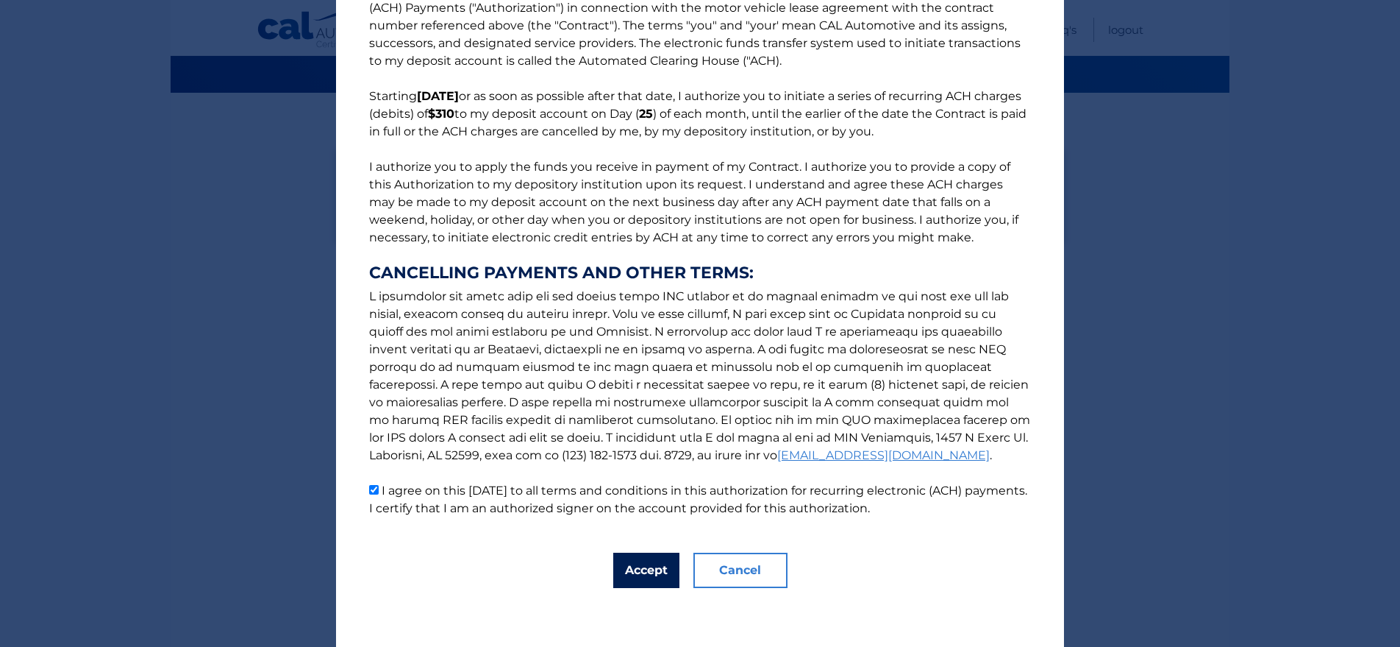
click at [641, 571] on button "Accept" at bounding box center [646, 569] width 66 height 35
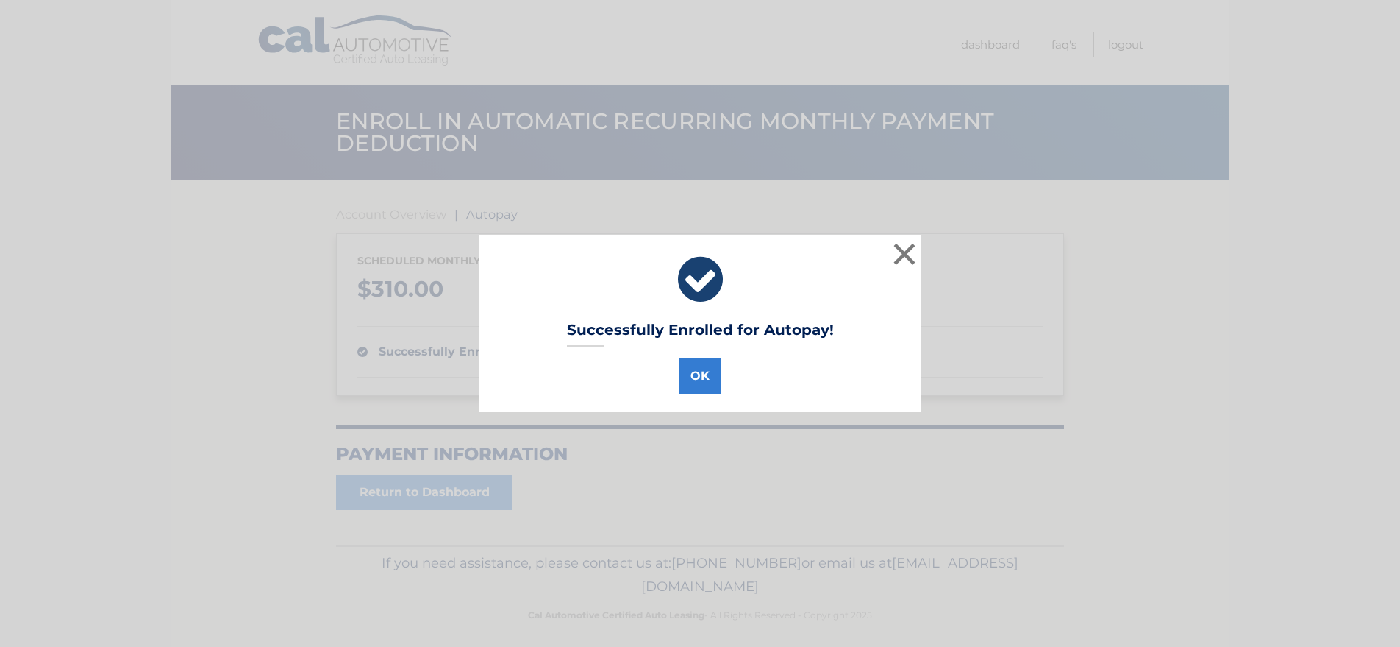
click at [722, 360] on div "OK" at bounding box center [700, 372] width 405 height 41
click at [690, 379] on button "OK" at bounding box center [700, 375] width 43 height 35
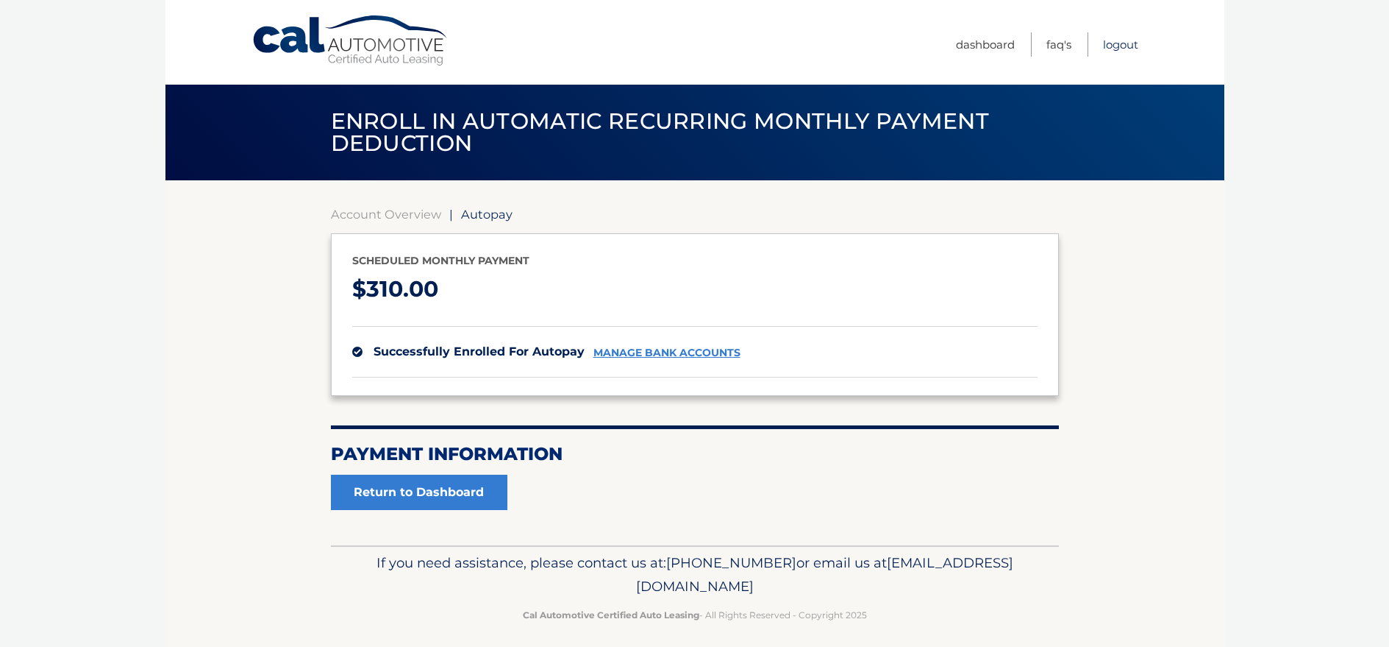
click at [1125, 42] on link "Logout" at bounding box center [1120, 44] width 35 height 24
